Goal: Task Accomplishment & Management: Complete application form

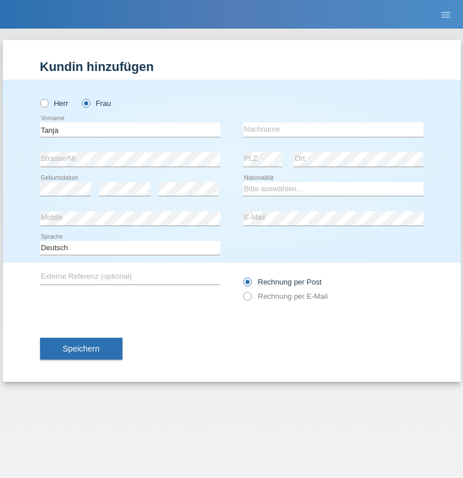
type input "Tanja"
click at [333, 129] on input "text" at bounding box center [333, 129] width 180 height 14
type input "Hirsiger"
select select "CH"
select select "en"
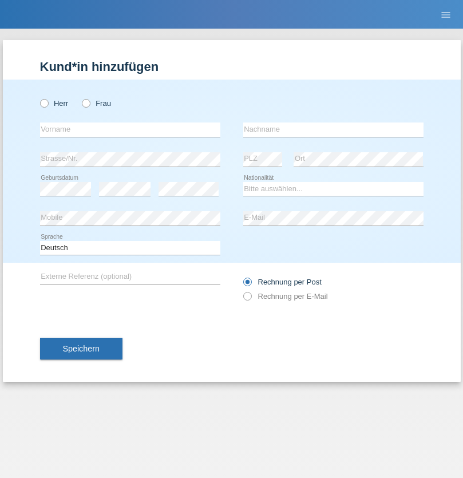
radio input "true"
click at [130, 129] on input "text" at bounding box center [130, 129] width 180 height 14
type input "Manuel Angel"
click at [333, 129] on input "text" at bounding box center [333, 129] width 180 height 14
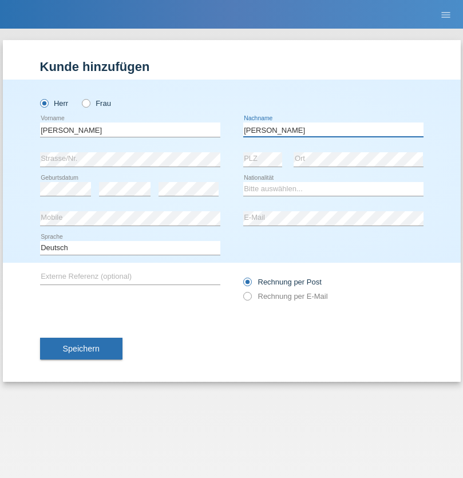
type input "lineiro Iglesias"
select select "PA"
select select "C"
select select "06"
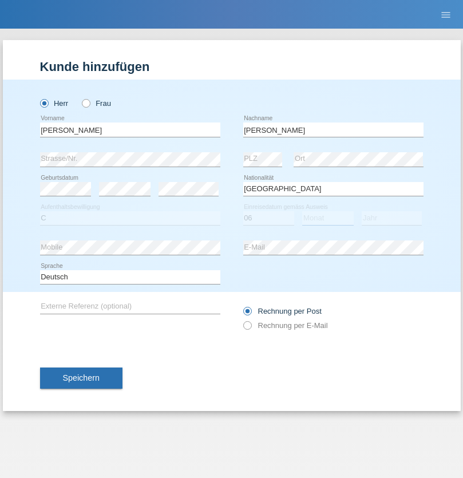
select select "04"
select select "1968"
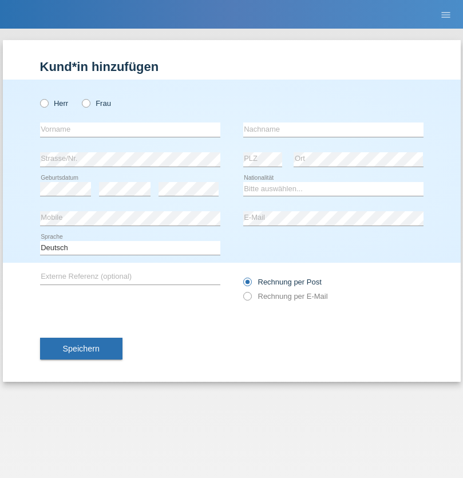
radio input "true"
click at [130, 129] on input "text" at bounding box center [130, 129] width 180 height 14
type input "Ketty"
click at [333, 129] on input "text" at bounding box center [333, 129] width 180 height 14
type input "Kalupnath"
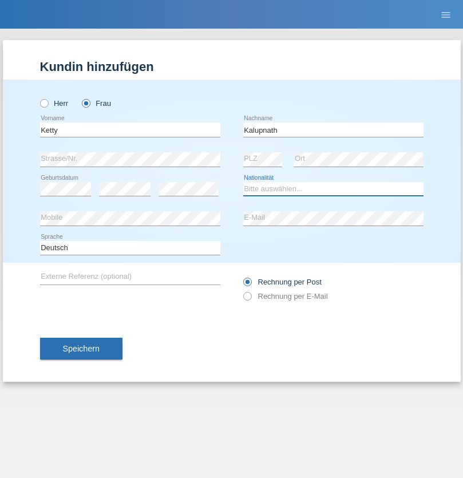
select select "CH"
